Goal: Information Seeking & Learning: Check status

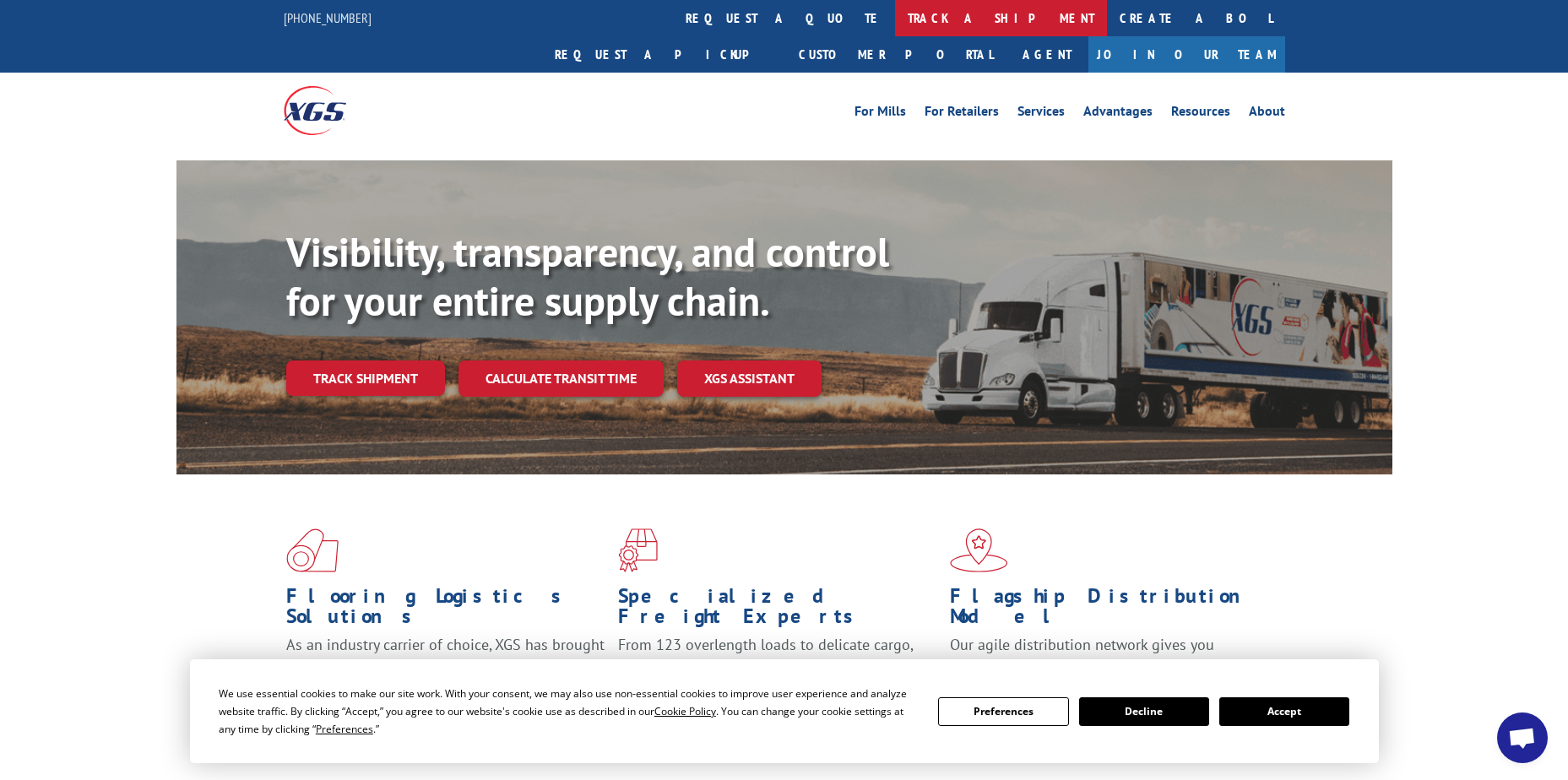
click at [895, 14] on link "track a shipment" at bounding box center [1001, 18] width 212 height 36
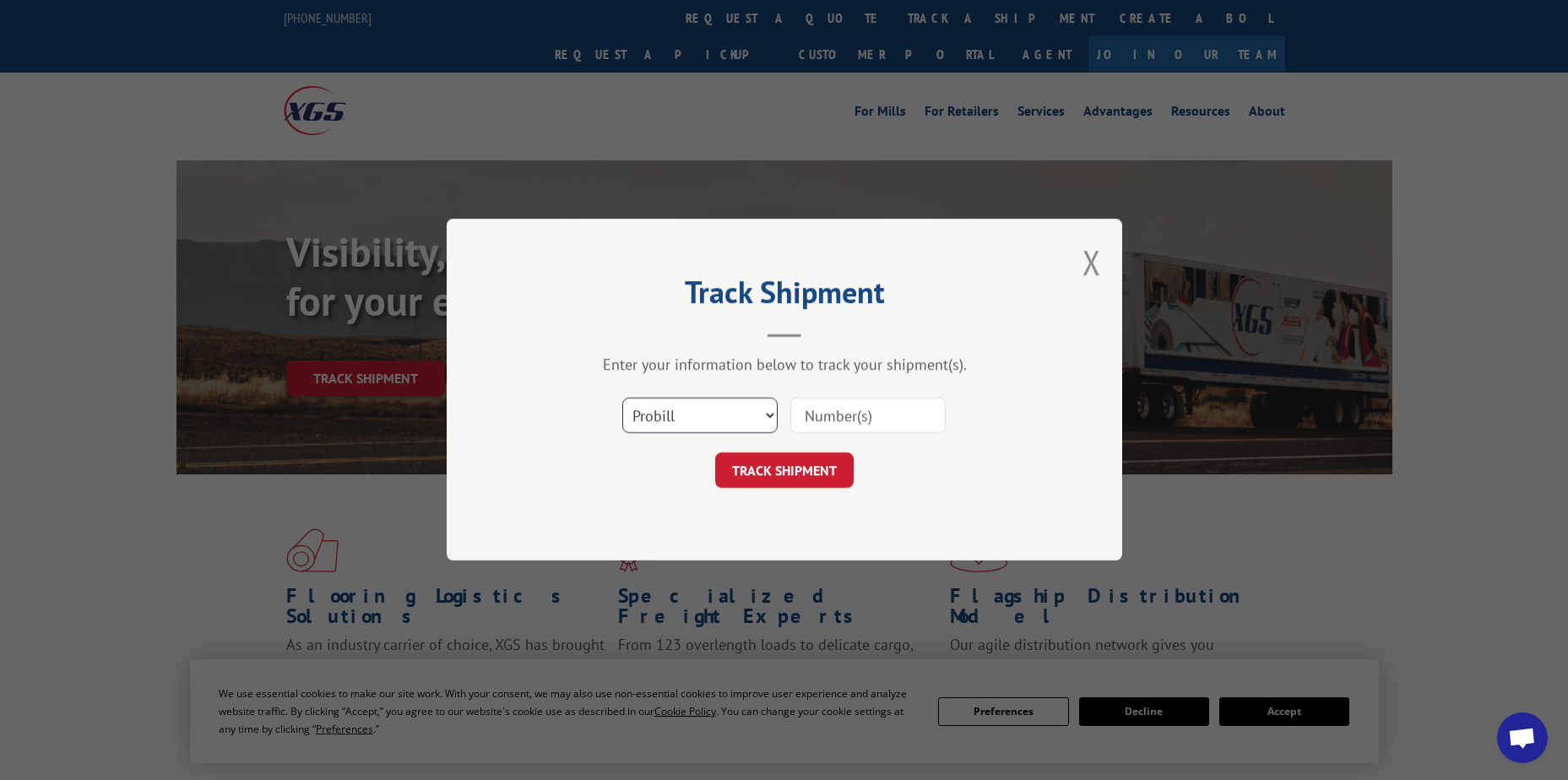
click at [688, 406] on select "Select category... Probill BOL PO" at bounding box center [701, 416] width 156 height 35
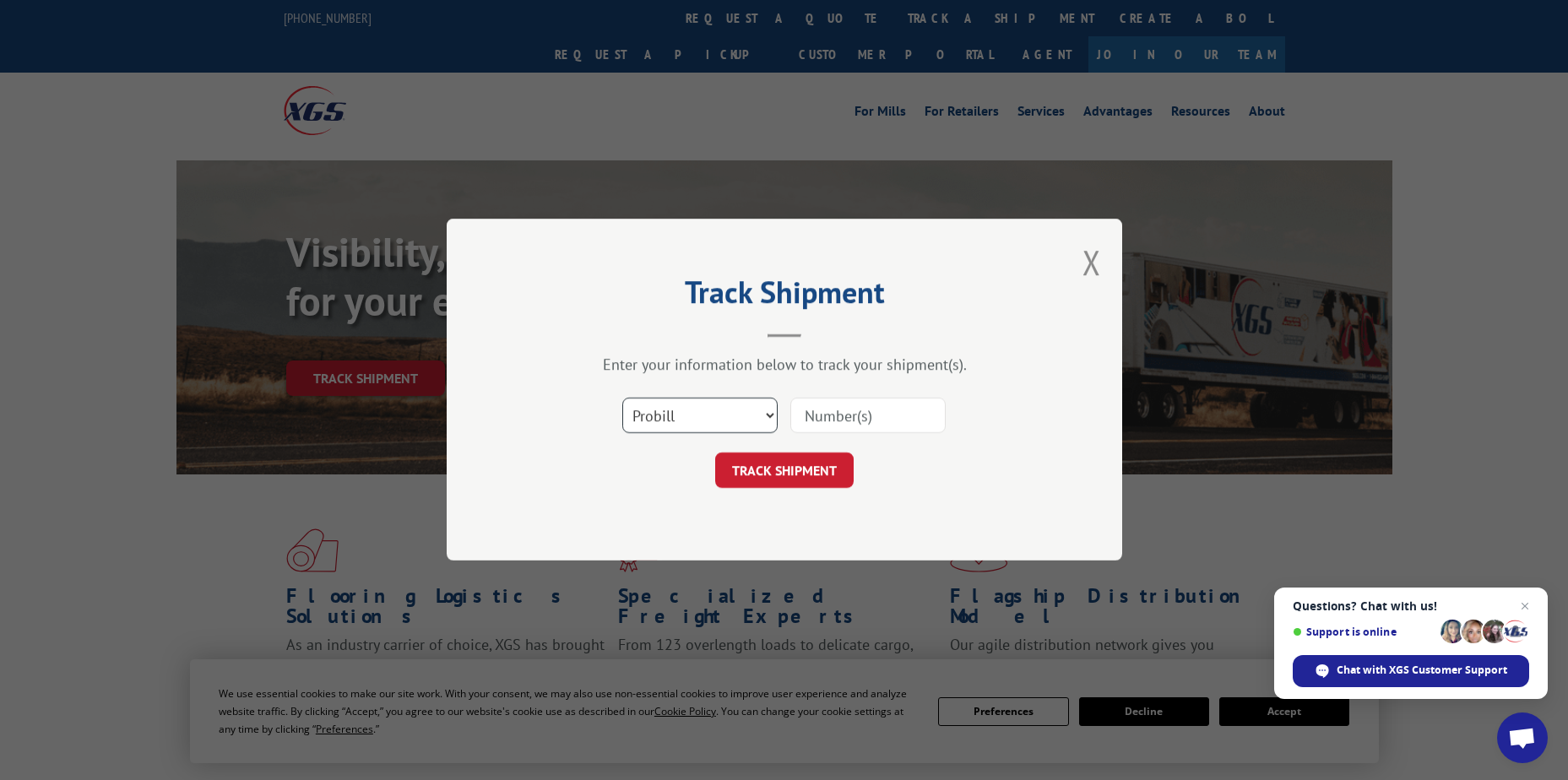
select select "po"
click at [623, 399] on select "Select category... Probill BOL PO" at bounding box center [701, 416] width 156 height 35
click at [802, 410] on input at bounding box center [868, 416] width 156 height 35
paste input "12535687"
type input "12535687"
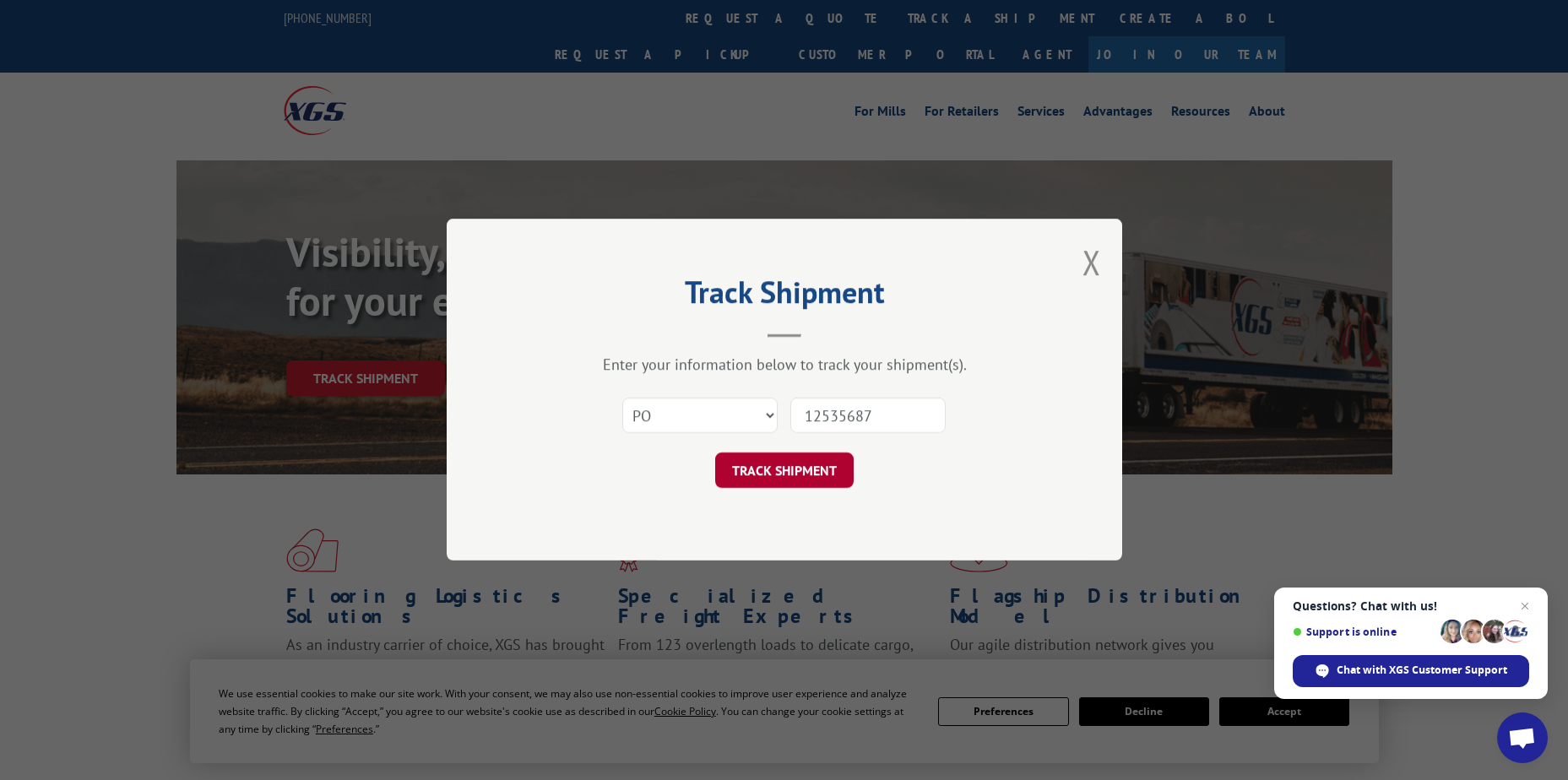
click at [800, 472] on button "TRACK SHIPMENT" at bounding box center [784, 470] width 138 height 35
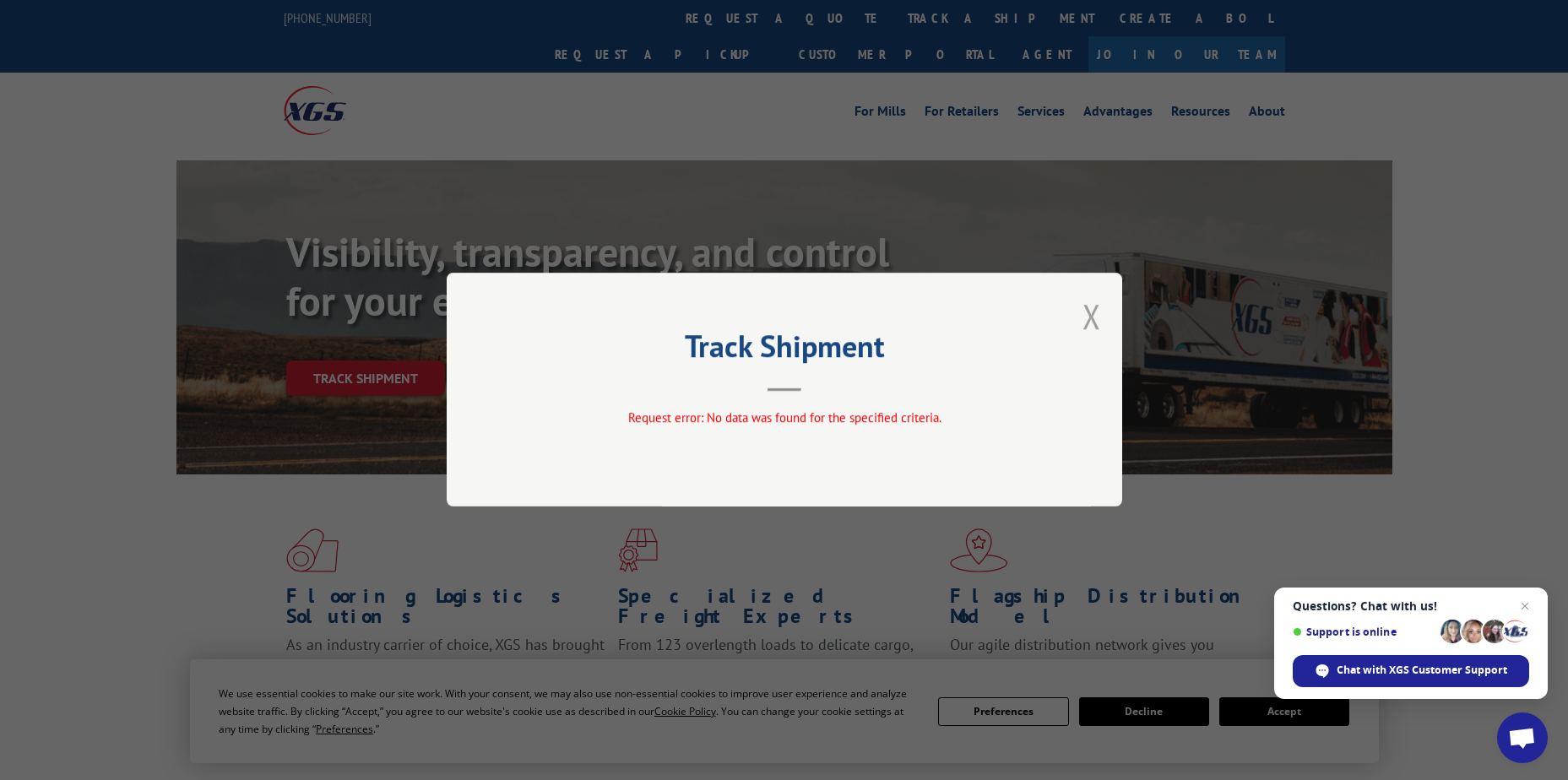
click at [1087, 321] on button "Close modal" at bounding box center [1091, 316] width 18 height 45
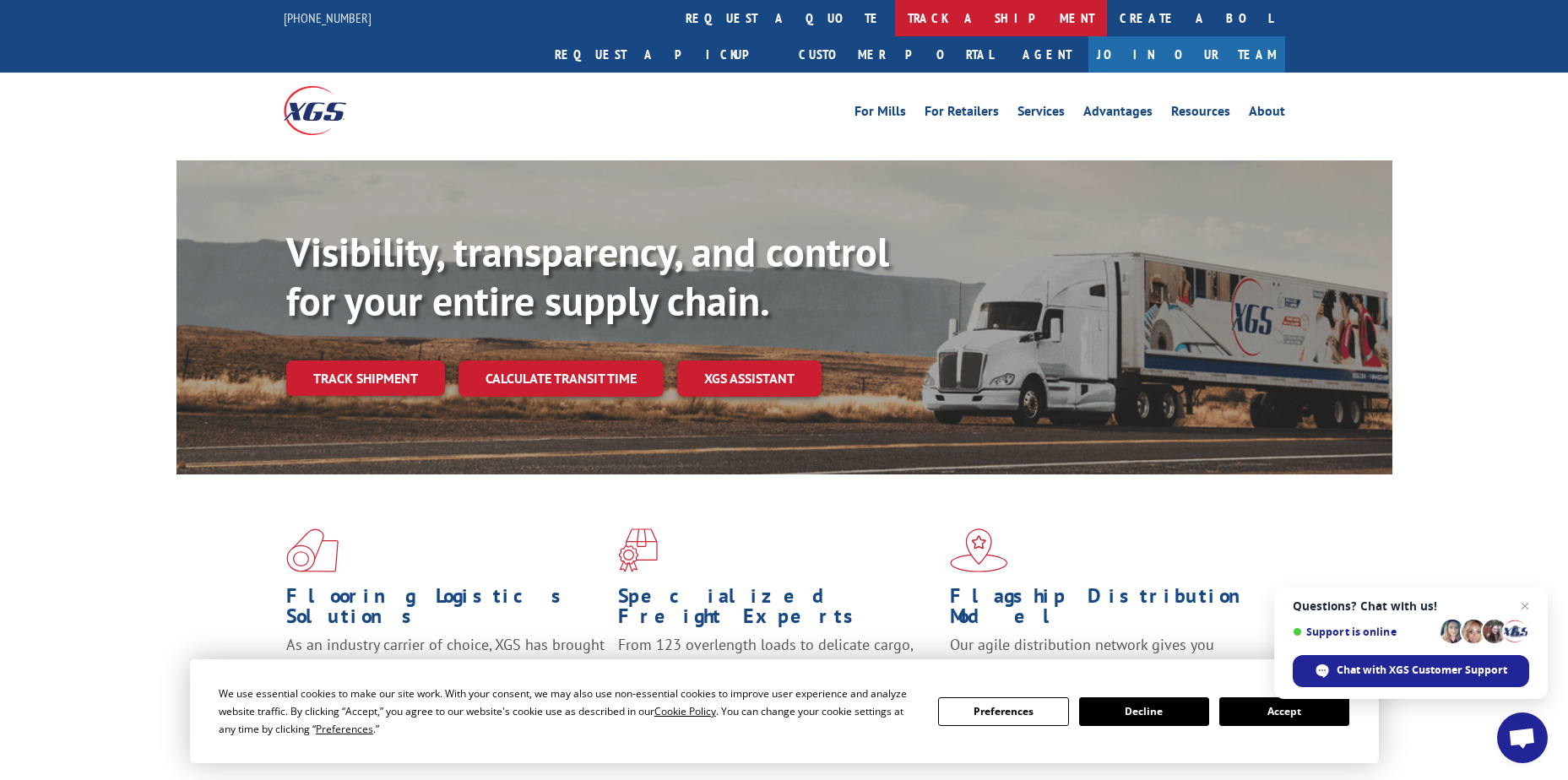
click at [895, 16] on link "track a shipment" at bounding box center [1001, 18] width 212 height 36
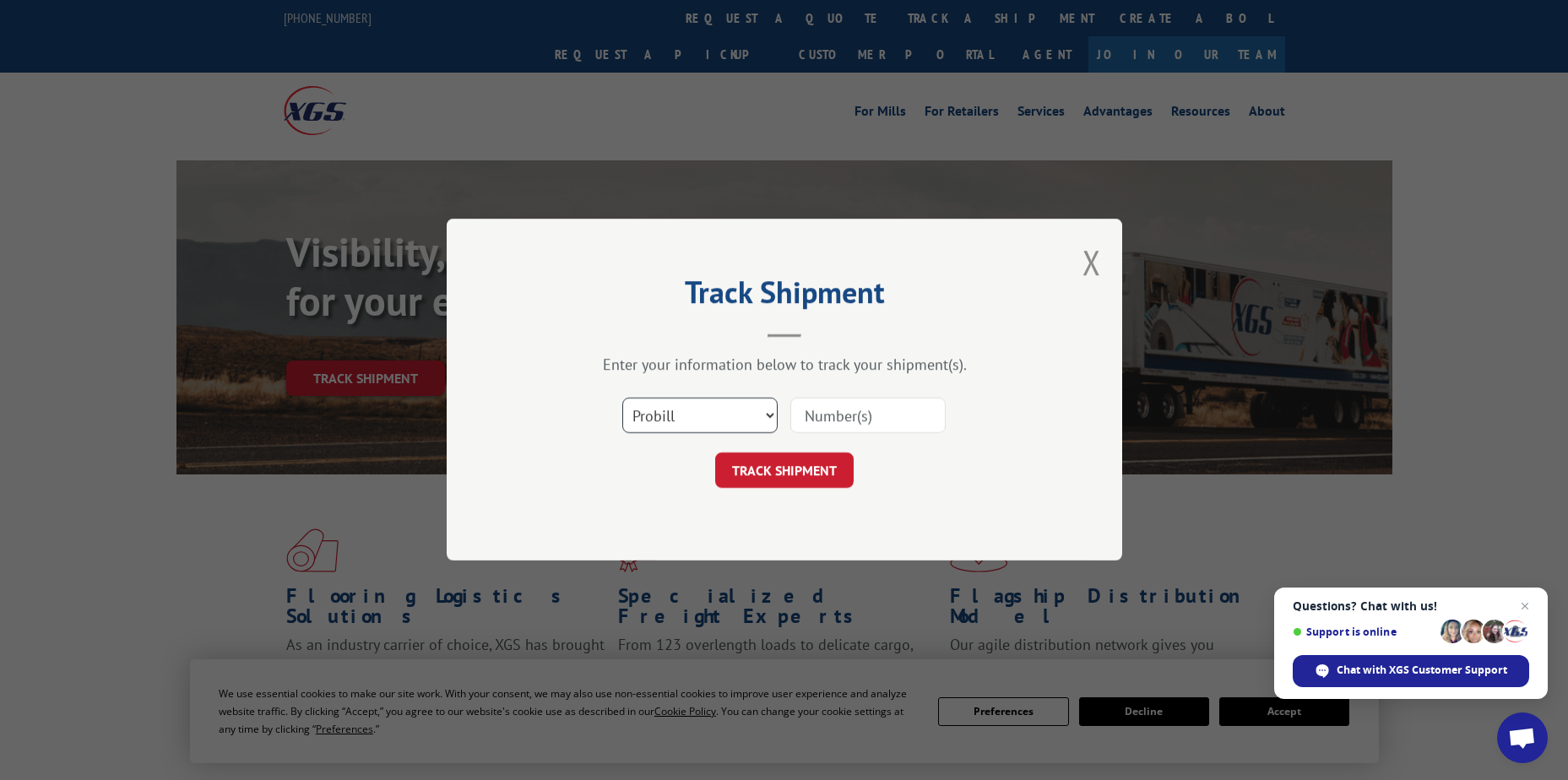
click at [679, 417] on select "Select category... Probill BOL PO" at bounding box center [701, 416] width 156 height 35
select select "po"
click at [623, 399] on select "Select category... Probill BOL PO" at bounding box center [701, 416] width 156 height 35
paste input "12535687"
type input "12535687"
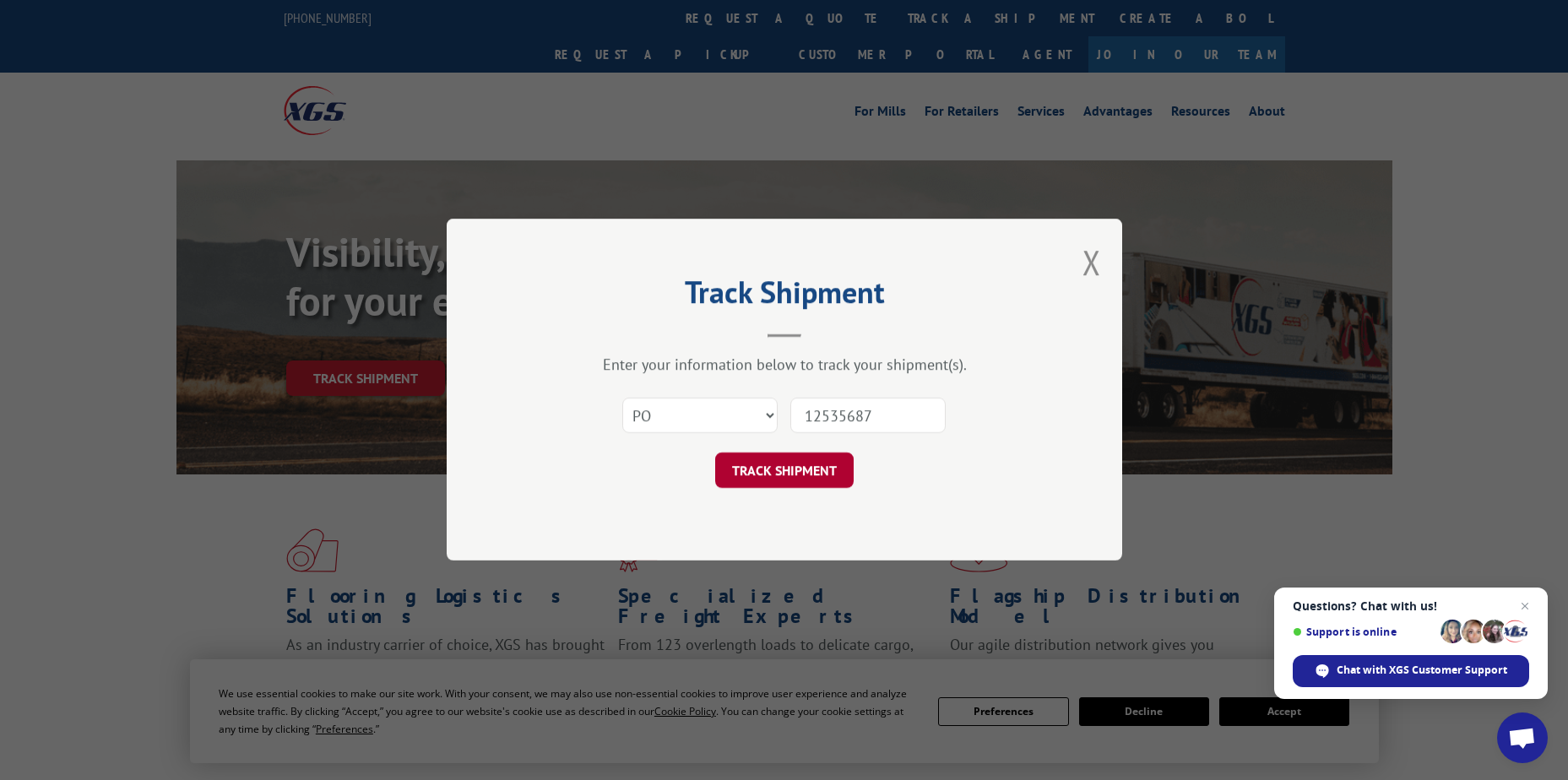
click at [794, 477] on button "TRACK SHIPMENT" at bounding box center [784, 470] width 138 height 35
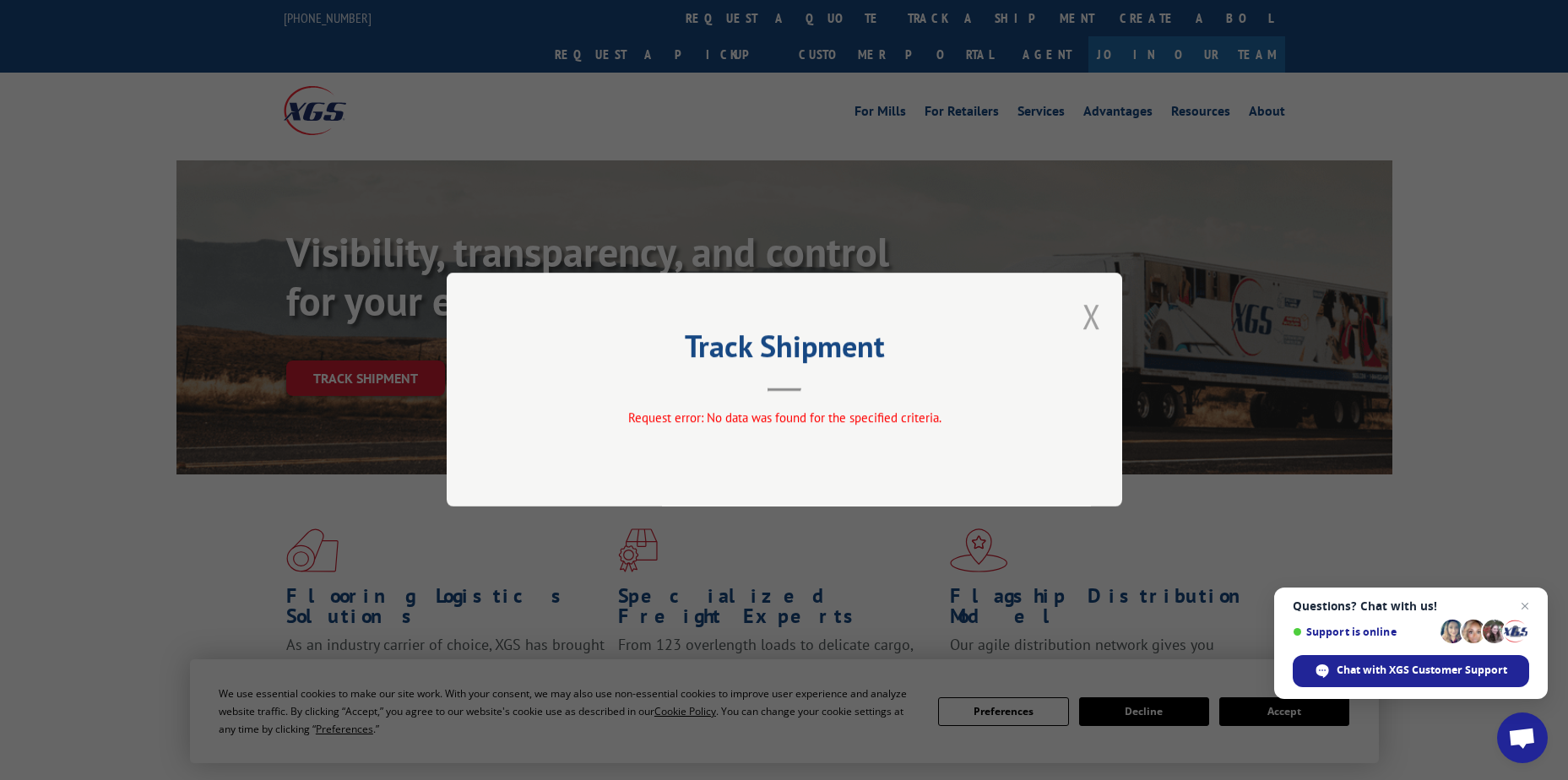
click at [1089, 315] on button "Close modal" at bounding box center [1091, 316] width 18 height 45
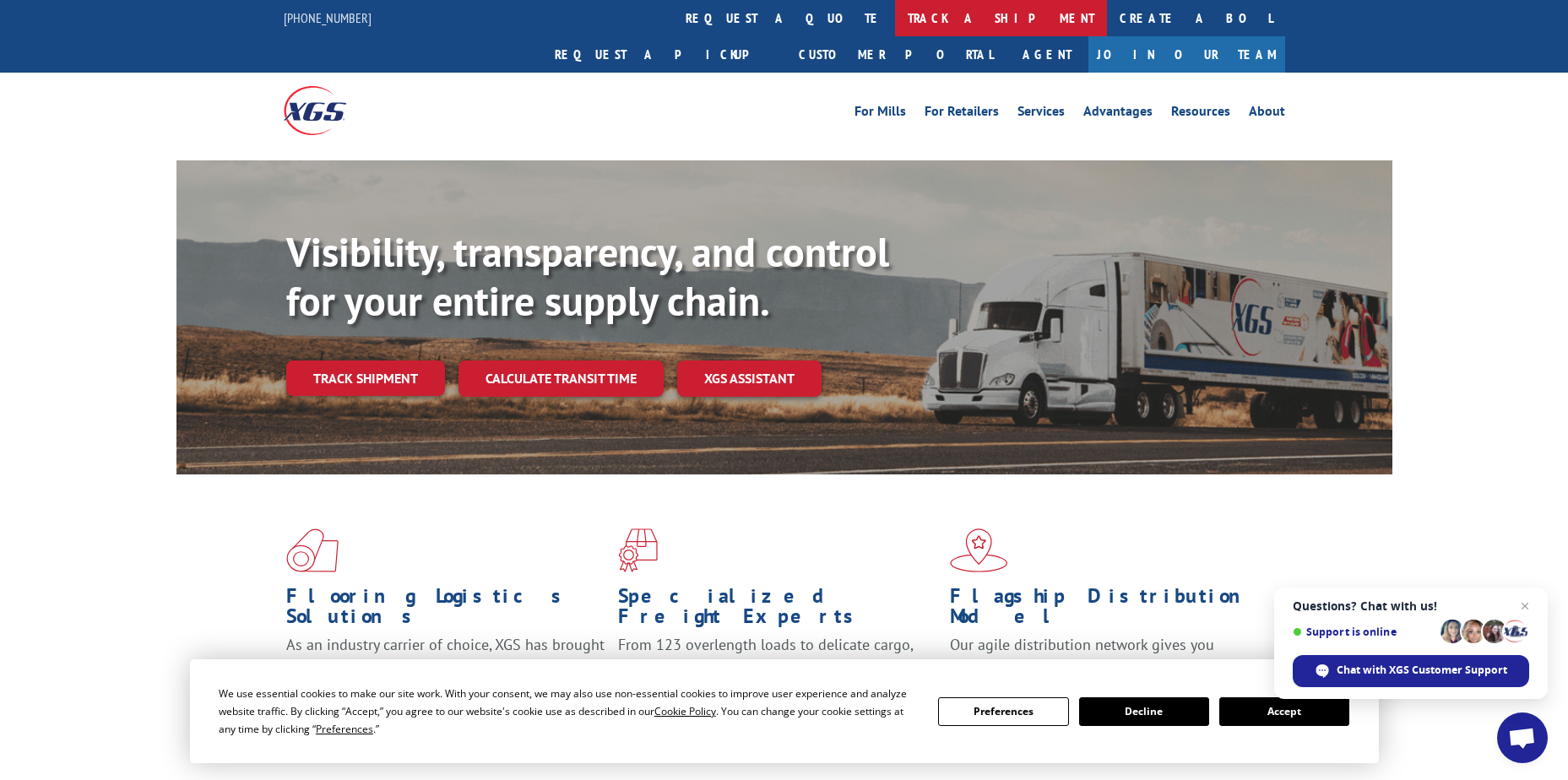
click at [895, 23] on link "track a shipment" at bounding box center [1001, 18] width 212 height 36
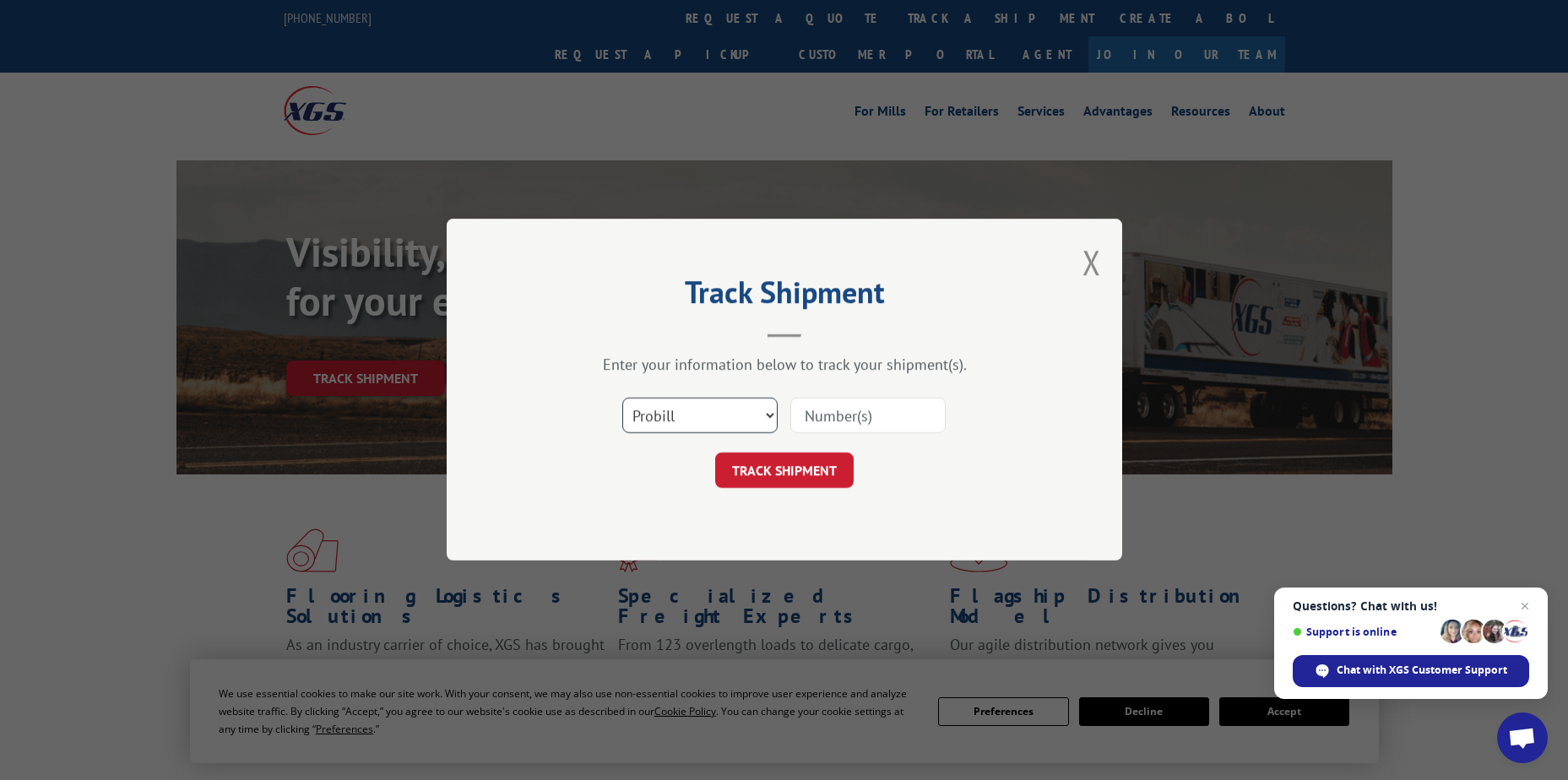
click at [678, 410] on select "Select category... Probill BOL PO" at bounding box center [701, 416] width 156 height 35
select select "bol"
click at [623, 399] on select "Select category... Probill BOL PO" at bounding box center [701, 416] width 156 height 35
paste input "12535687"
type input "12535687"
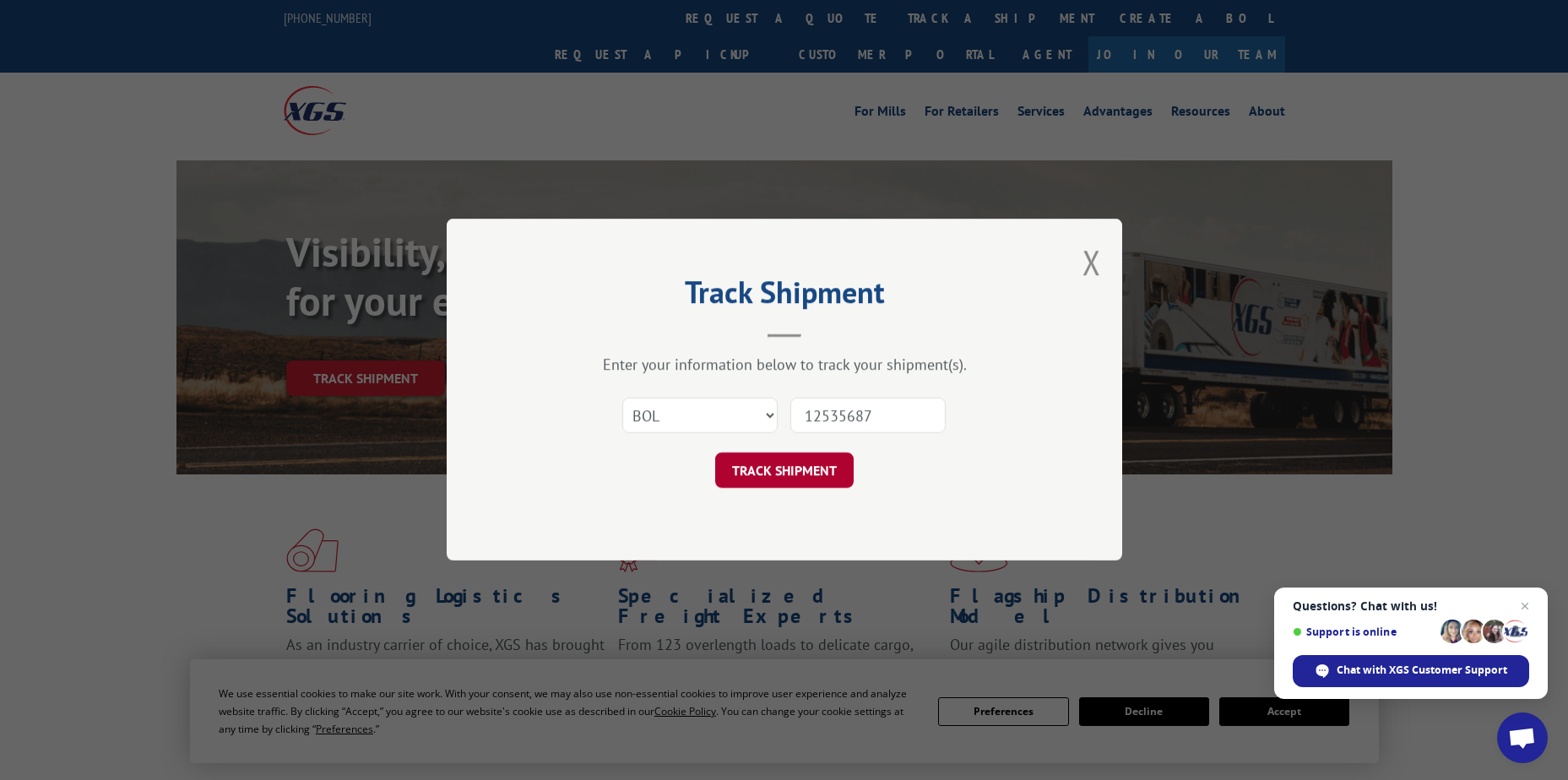
click at [803, 479] on button "TRACK SHIPMENT" at bounding box center [784, 470] width 138 height 35
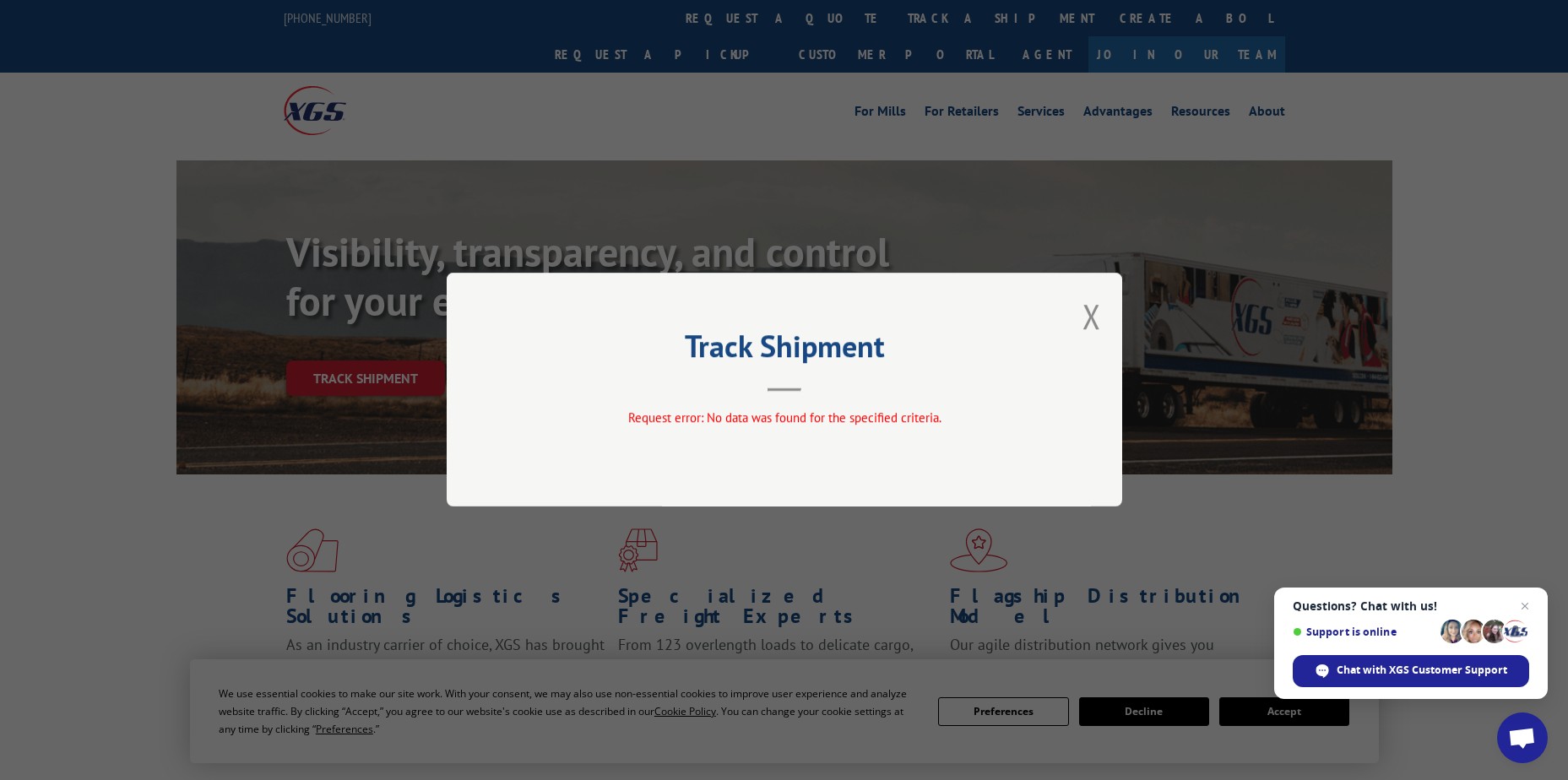
drag, startPoint x: 1089, startPoint y: 314, endPoint x: 1035, endPoint y: 290, distance: 59.1
click at [1090, 314] on button "Close modal" at bounding box center [1091, 316] width 18 height 45
